Goal: Communication & Community: Share content

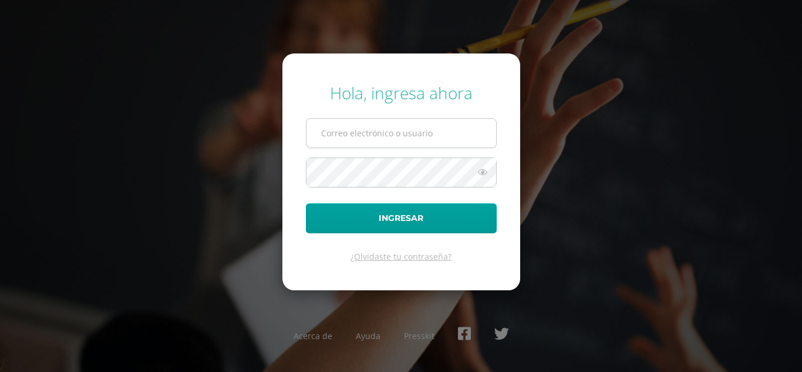
click at [363, 137] on input "text" at bounding box center [401, 133] width 190 height 29
type input "[PERSON_NAME][EMAIL_ADDRESS][DOMAIN_NAME]"
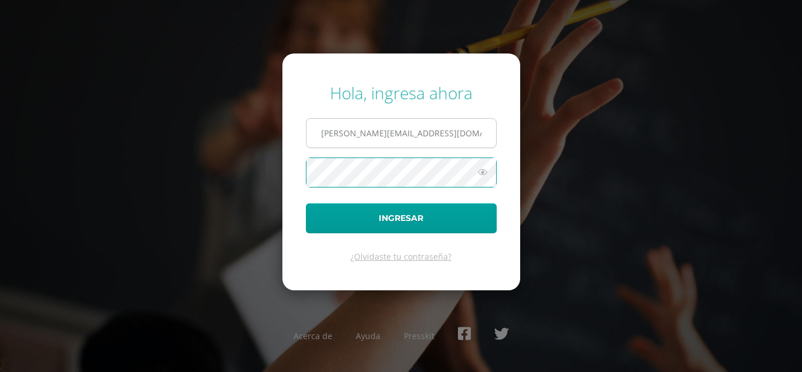
click at [306, 203] on button "Ingresar" at bounding box center [401, 218] width 191 height 30
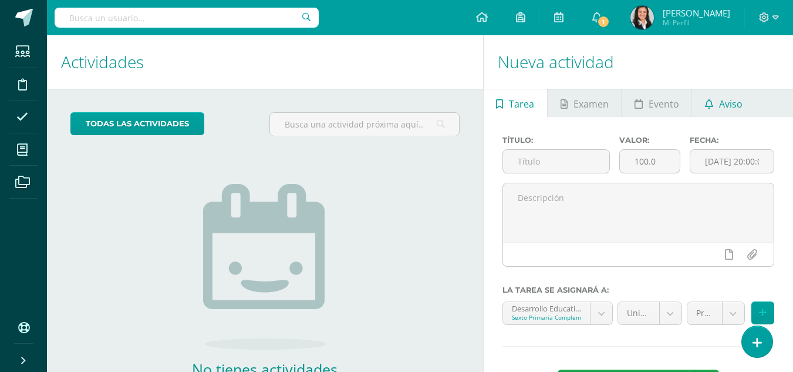
click at [724, 104] on span "Aviso" at bounding box center [730, 104] width 23 height 28
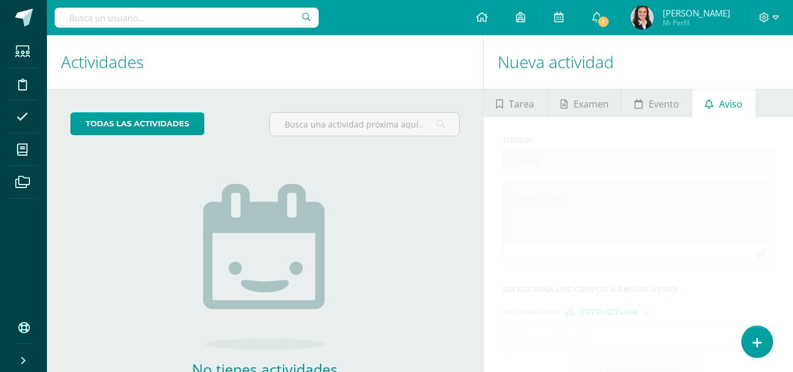
scroll to position [80, 0]
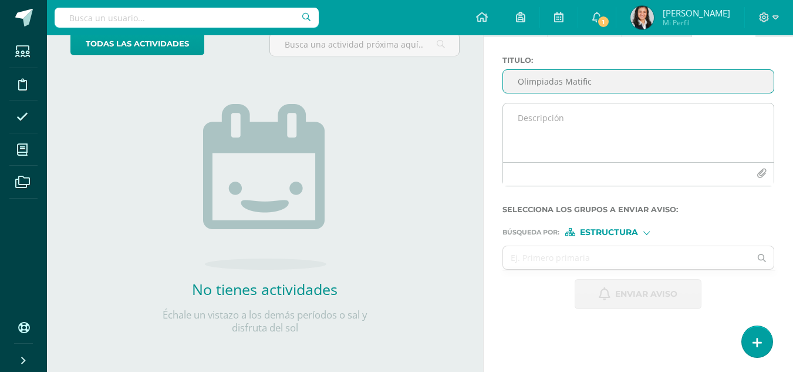
type input "Olimpiadas Matific"
click at [577, 127] on textarea at bounding box center [638, 132] width 271 height 59
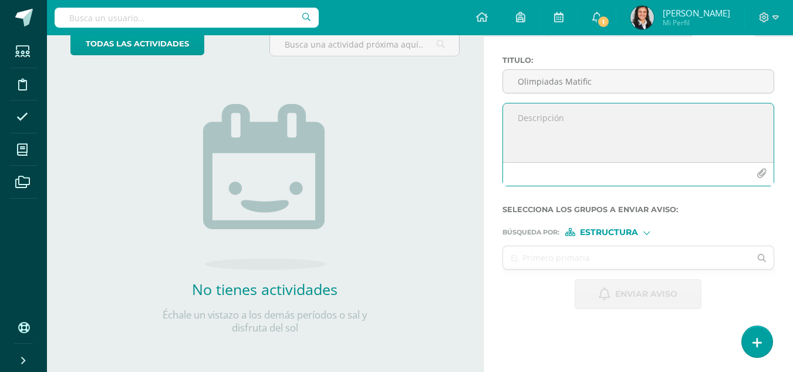
paste textarea "Loremips Dolors am Consect Ad eli seddoe t incididunt ut la Etdolorem al Enimad…"
click at [598, 141] on textarea "Queridos Padres de Familia Se les invita a participar en la Olimpiada de Matemá…" at bounding box center [638, 132] width 271 height 59
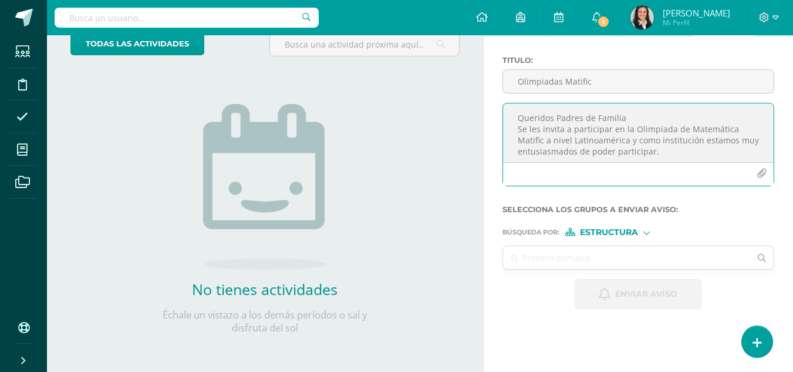
scroll to position [59, 0]
click at [558, 124] on textarea "Queridos Padres de Familia Se les invita a participar en la Olimpiada de Matemá…" at bounding box center [638, 132] width 271 height 59
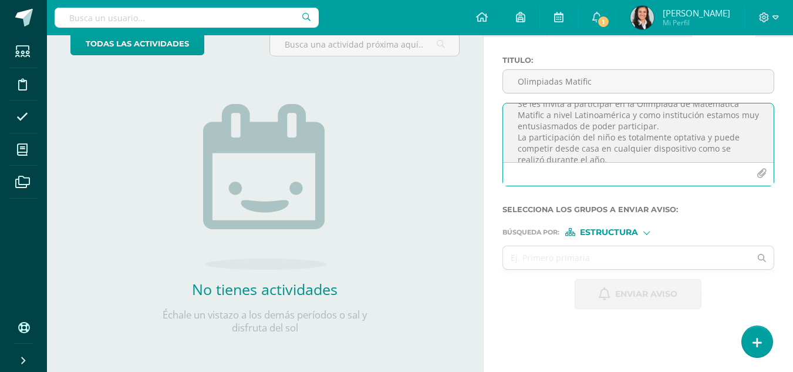
scroll to position [84, 0]
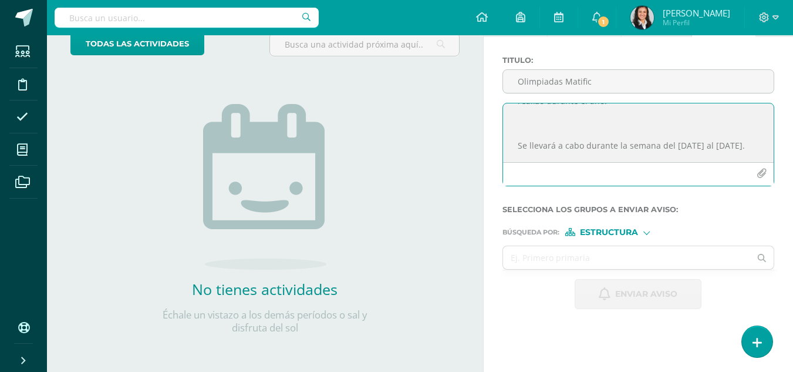
click at [547, 114] on textarea "Queridos Padres de Familia Se les invita a participar en la Olimpiada de Matemá…" at bounding box center [638, 132] width 271 height 59
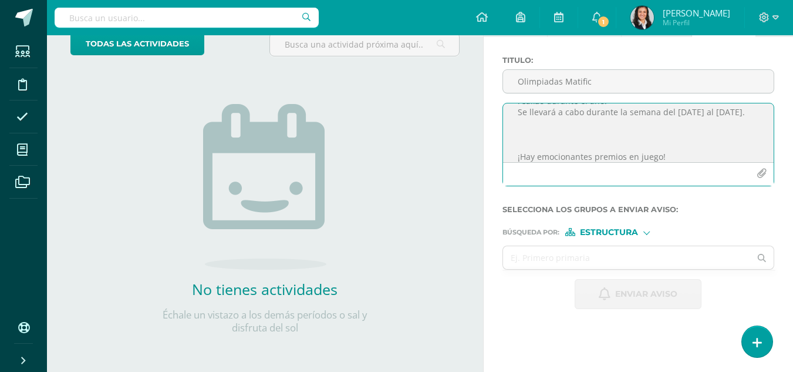
click at [551, 140] on textarea "Queridos Padres de Familia Se les invita a participar en la Olimpiada de Matemá…" at bounding box center [638, 132] width 271 height 59
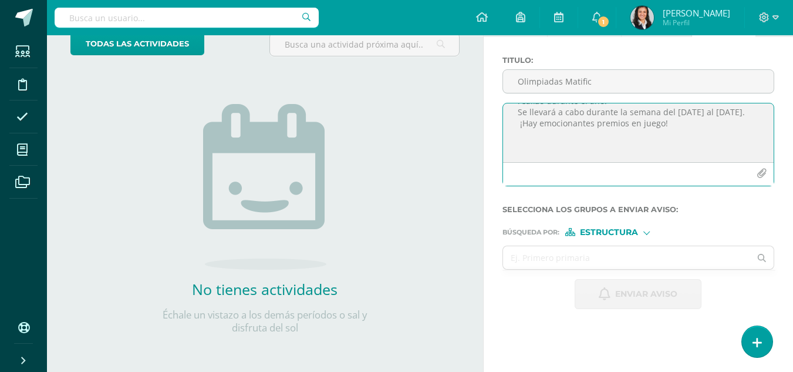
click at [538, 147] on textarea "Queridos Padres de Familia Se les invita a participar en la Olimpiada de Matemá…" at bounding box center [638, 132] width 271 height 59
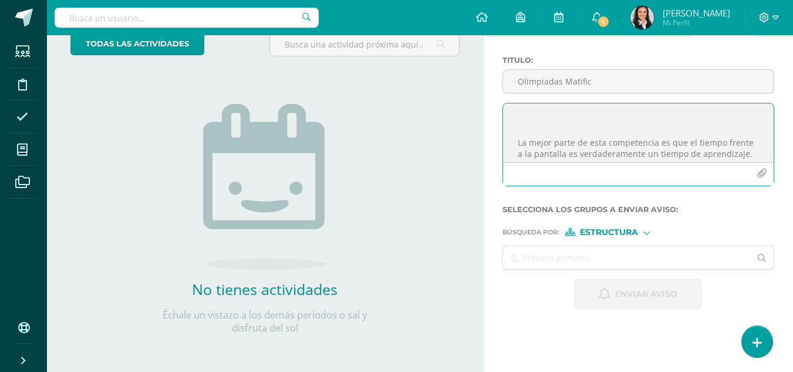
click at [544, 123] on textarea "Queridos Padres de Familia Se les invita a participar en la Olimpiada de Matemá…" at bounding box center [638, 132] width 271 height 59
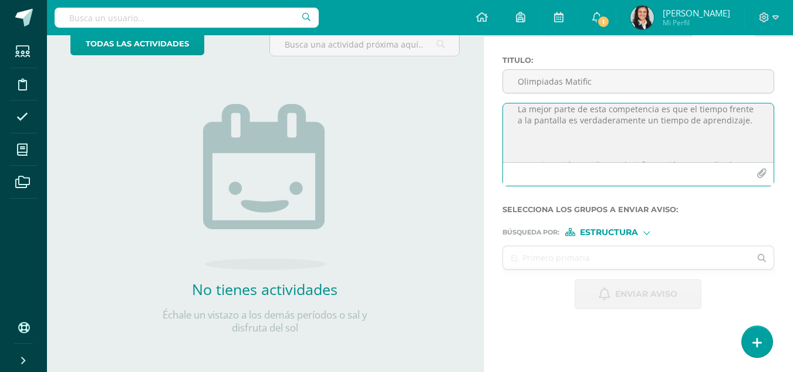
scroll to position [201, 0]
click at [549, 119] on textarea "Queridos Padres de Familia Se les invita a participar en la Olimpiada de Matemá…" at bounding box center [638, 132] width 271 height 59
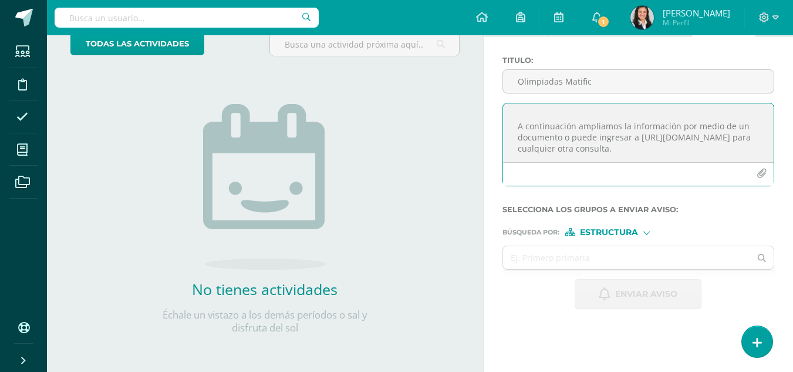
click at [626, 137] on textarea "Queridos Padres de Familia Se les invita a participar en la Olimpiada de Matemá…" at bounding box center [638, 132] width 271 height 59
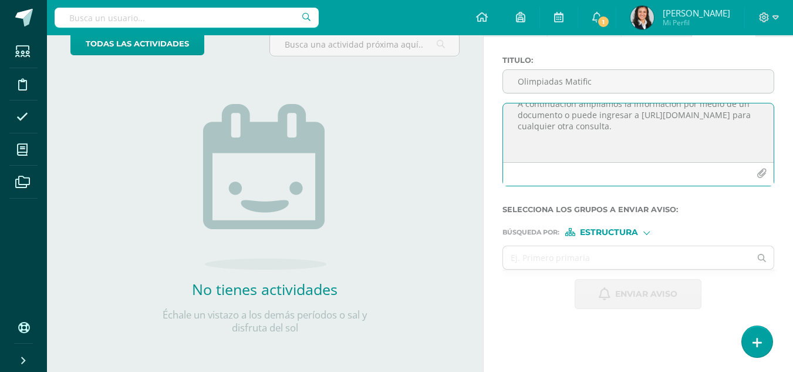
scroll to position [229, 0]
click at [575, 116] on textarea "Queridos Padres de Familia Se les invita a participar en la Olimpiada de Matemá…" at bounding box center [638, 132] width 271 height 59
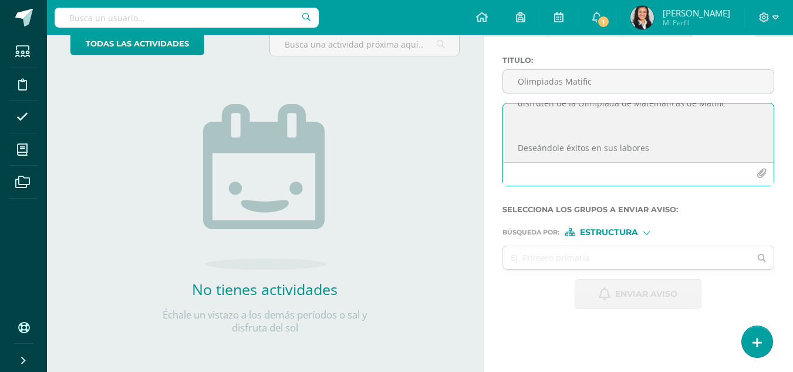
click at [538, 137] on textarea "Queridos Padres de Familia Se les invita a participar en la Olimpiada de Matemá…" at bounding box center [638, 132] width 271 height 59
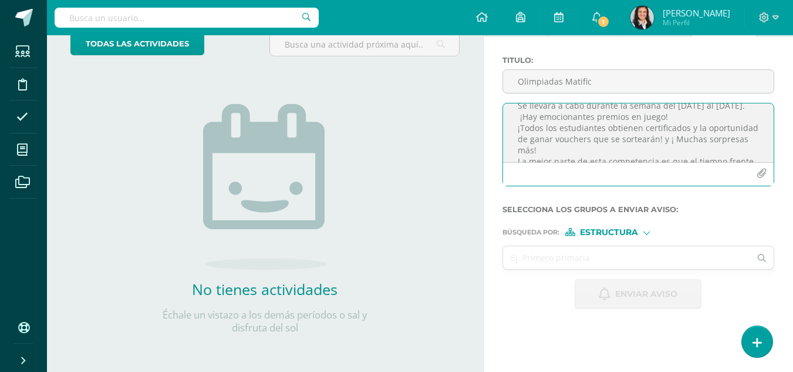
scroll to position [85, 0]
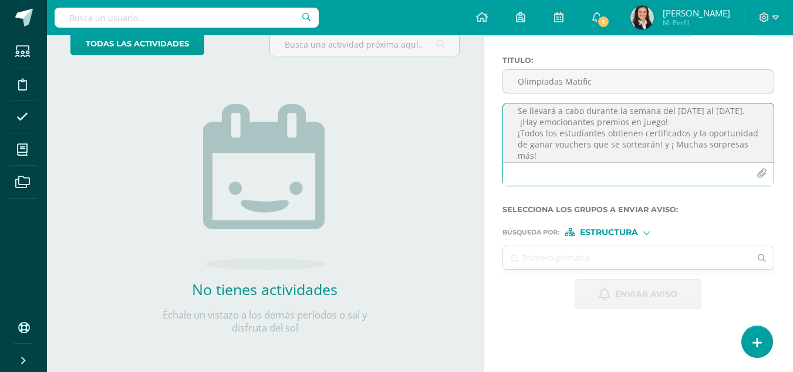
click at [521, 134] on textarea "Queridos Padres de Familia Se les invita a participar en la Olimpiada de Matemá…" at bounding box center [638, 132] width 271 height 59
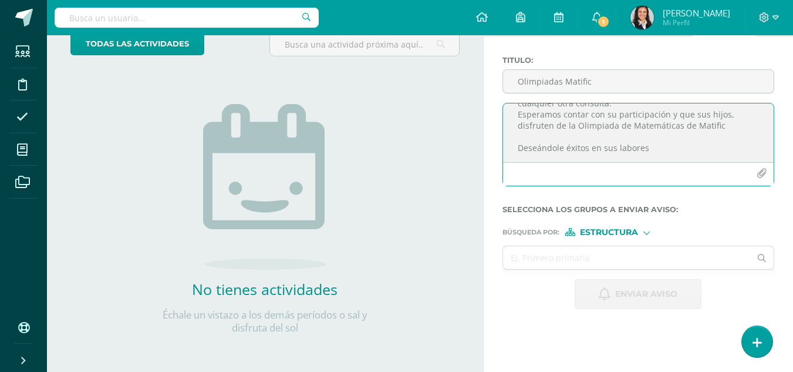
type textarea "Queridos Padres de Familia Se les invita a participar en la Olimpiada de Matemá…"
click at [760, 174] on icon "button" at bounding box center [762, 173] width 10 height 10
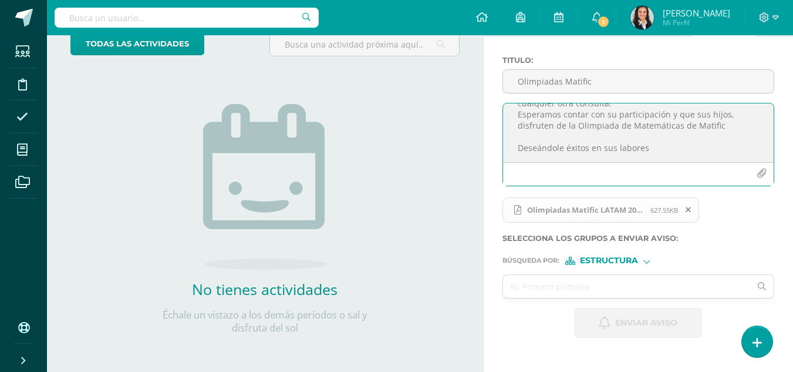
click at [611, 147] on textarea "Queridos Padres de Familia Se les invita a participar en la Olimpiada de Matemá…" at bounding box center [638, 132] width 271 height 59
click at [631, 287] on input "text" at bounding box center [627, 286] width 248 height 23
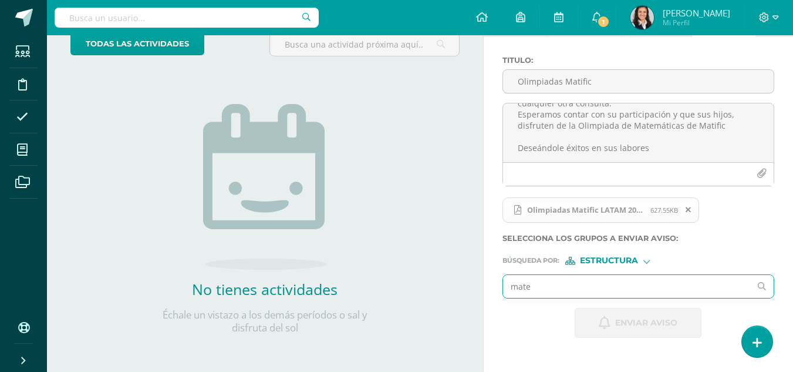
type input "matem"
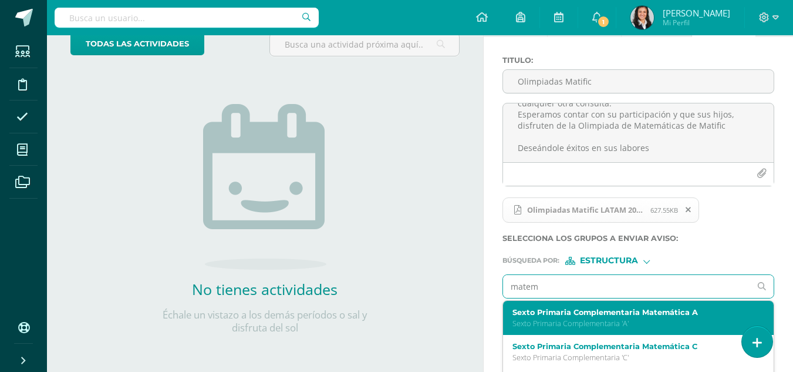
click at [618, 318] on p "Sexto Primaria Complementaria 'A'" at bounding box center [633, 323] width 242 height 10
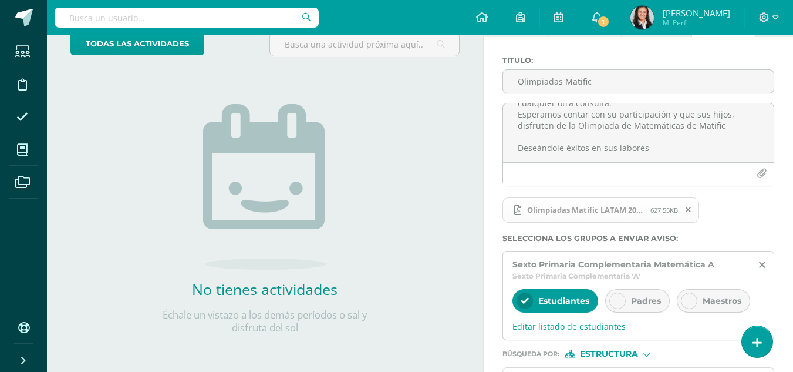
click at [622, 299] on div at bounding box center [617, 300] width 16 height 16
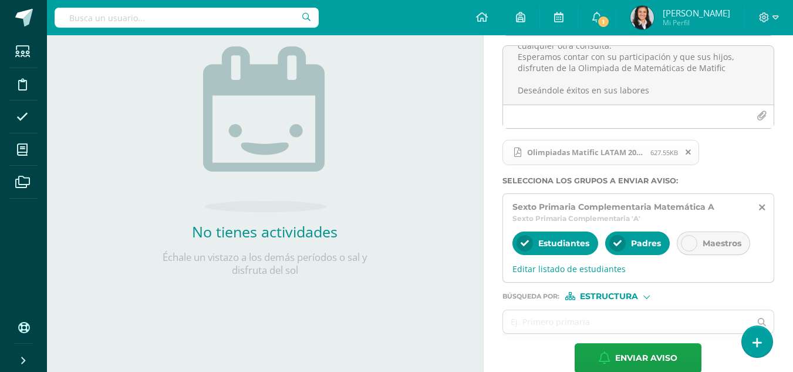
scroll to position [157, 0]
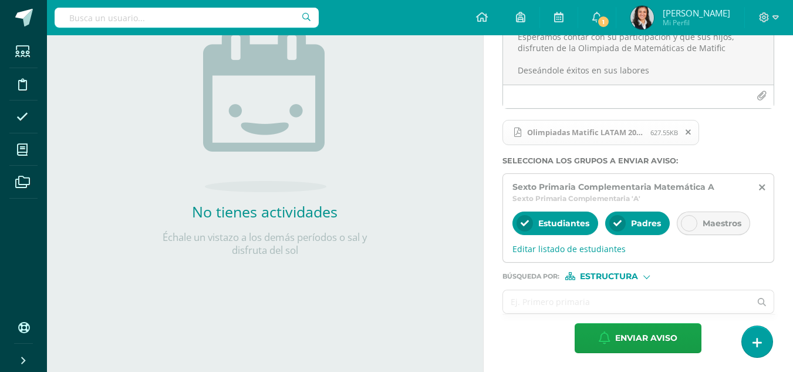
click at [625, 304] on input "text" at bounding box center [627, 301] width 248 height 23
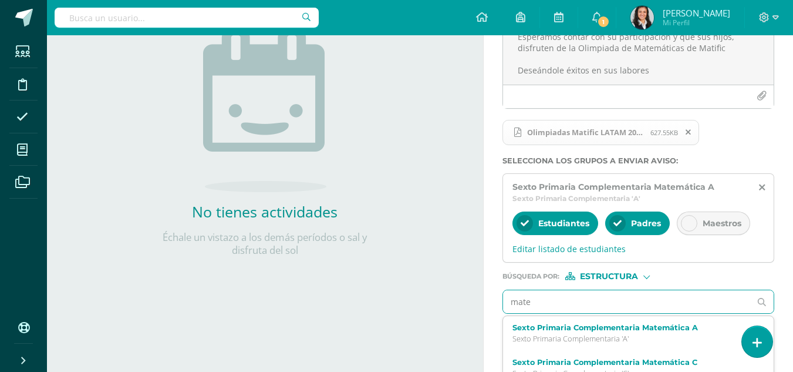
type input "matem"
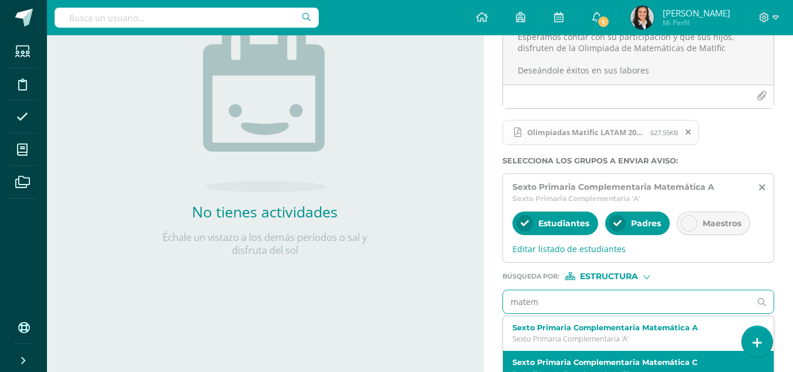
click at [633, 353] on div "Sexto Primaria Complementaria Matemática C Sexto Primaria Complementaria 'C'" at bounding box center [638, 367] width 271 height 35
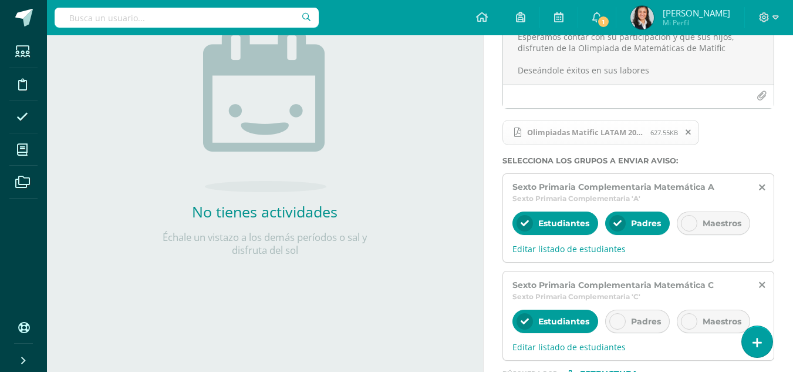
click at [642, 324] on span "Padres" at bounding box center [646, 321] width 30 height 11
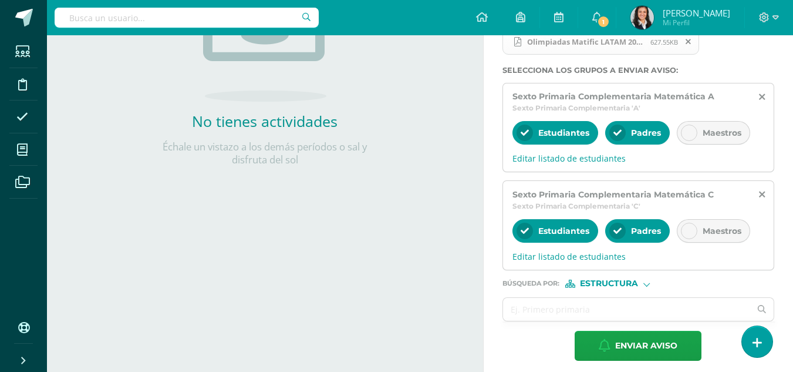
scroll to position [255, 0]
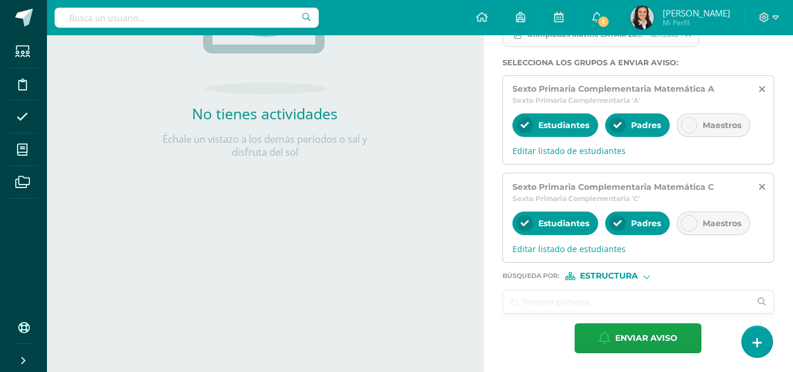
click at [676, 306] on input "text" at bounding box center [627, 301] width 248 height 23
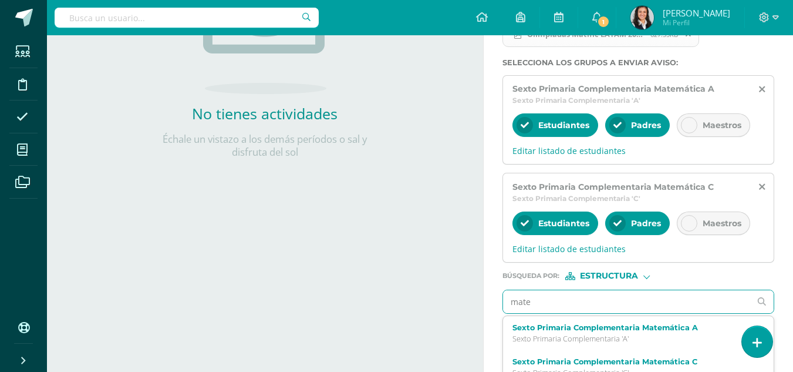
type input "matem"
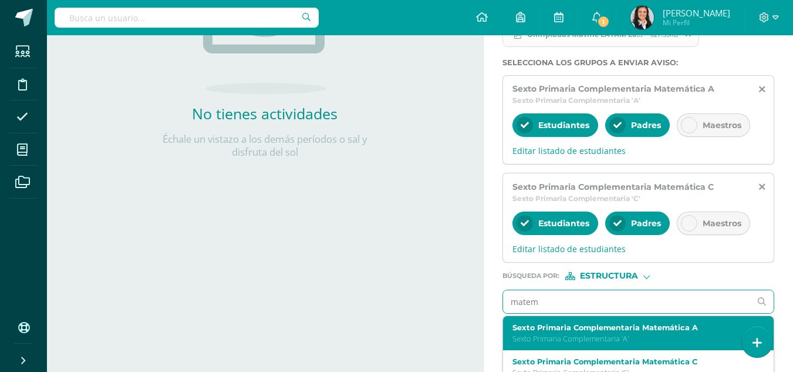
scroll to position [303, 0]
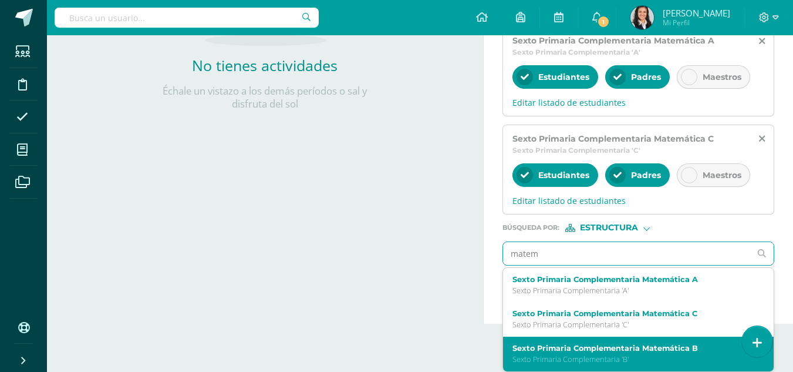
click at [661, 347] on label "Sexto Primaria Complementaria Matemática B" at bounding box center [633, 347] width 242 height 9
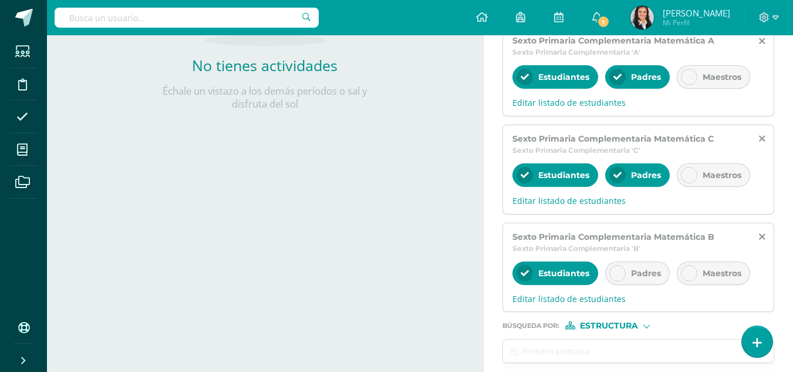
click at [630, 270] on div "Padres" at bounding box center [637, 272] width 65 height 23
